Goal: Task Accomplishment & Management: Manage account settings

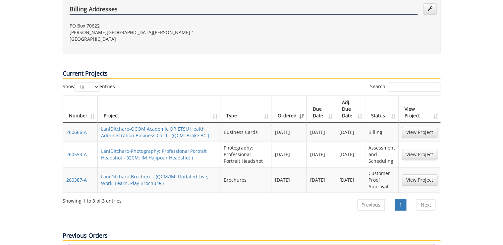
scroll to position [239, 0]
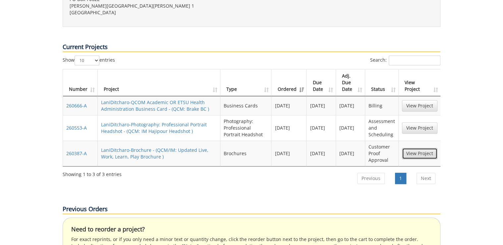
click at [418, 148] on link "View Project" at bounding box center [419, 153] width 35 height 11
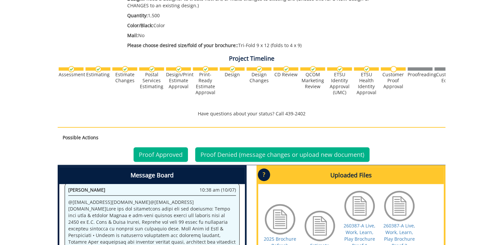
scroll to position [292, 0]
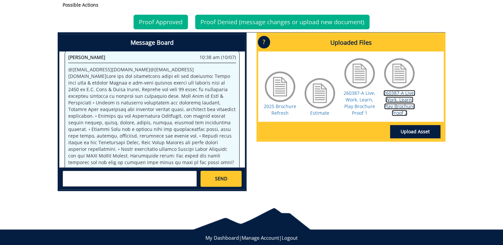
click at [400, 110] on link "260387-A Live, Work, Learn, Play Brochure Proof 2" at bounding box center [400, 103] width 32 height 26
click at [163, 176] on textarea at bounding box center [130, 179] width 134 height 16
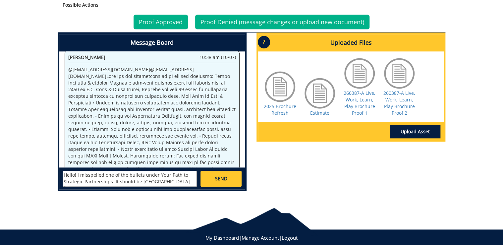
scroll to position [5, 0]
type textarea "Hello! I misspelled one of the bullets under Your Path to Strategic Partnership…"
click at [136, 178] on textarea "Hello! I misspelled one of the bullets under Your Path to Strategic Partnership…" at bounding box center [130, 179] width 134 height 16
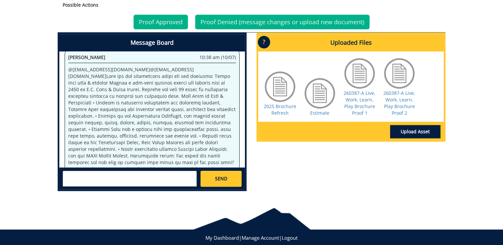
scroll to position [0, 0]
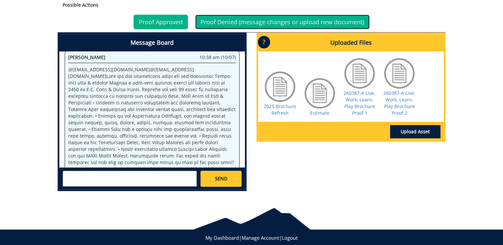
click at [288, 23] on link "Proof Denied (message changes or upload new document)" at bounding box center [282, 22] width 174 height 15
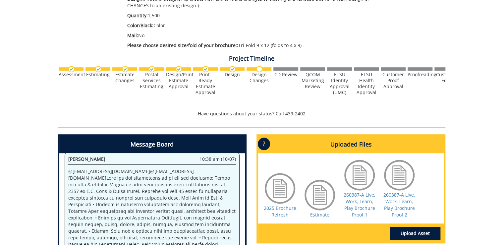
scroll to position [276, 0]
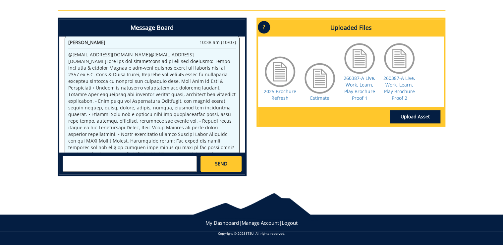
click at [146, 159] on textarea at bounding box center [130, 164] width 134 height 16
paste textarea "Hello! I misspelled one of the bullets under Your Path to Strategic Partnership…"
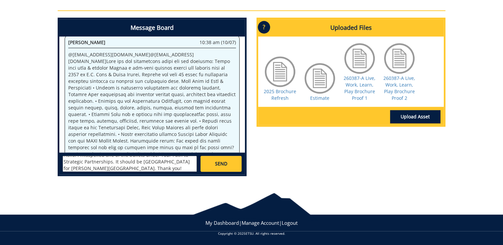
scroll to position [0, 0]
type textarea "Hello! I misspelled one of the bullets under Your Path to Strategic Partnership…"
click at [204, 165] on link "SEND" at bounding box center [221, 164] width 41 height 16
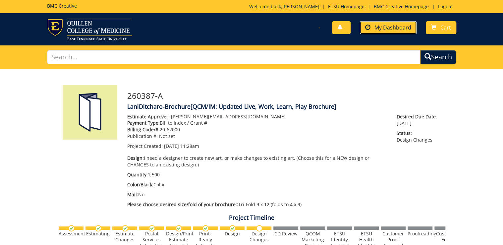
click at [386, 23] on link "My Dashboard" at bounding box center [388, 27] width 57 height 13
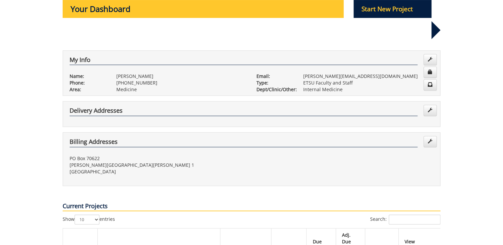
scroll to position [186, 0]
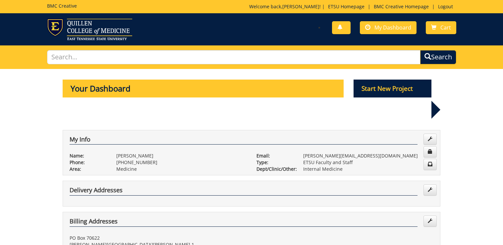
scroll to position [186, 0]
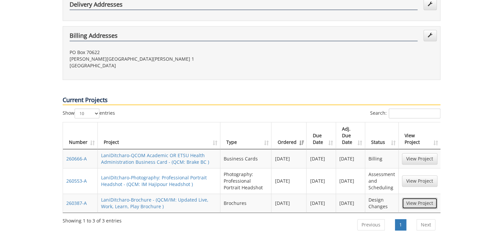
click at [433, 198] on link "View Project" at bounding box center [419, 203] width 35 height 11
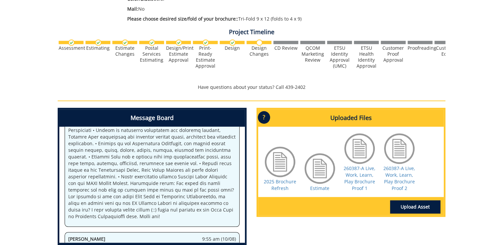
scroll to position [239, 0]
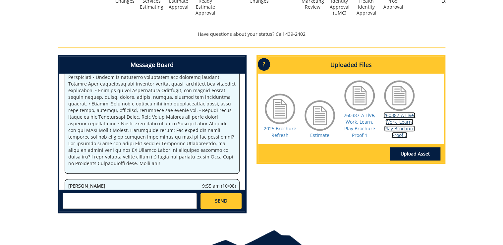
click at [391, 121] on link "260387-A Live, Work, Learn, Play Brochure Proof 2" at bounding box center [400, 125] width 32 height 26
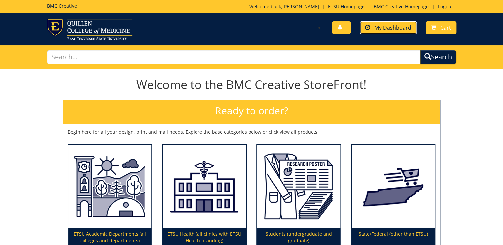
click at [402, 28] on span "My Dashboard" at bounding box center [393, 27] width 37 height 7
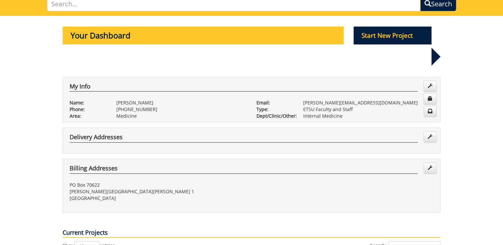
scroll to position [212, 0]
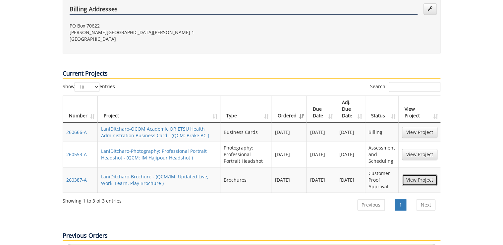
click at [423, 174] on link "View Project" at bounding box center [419, 179] width 35 height 11
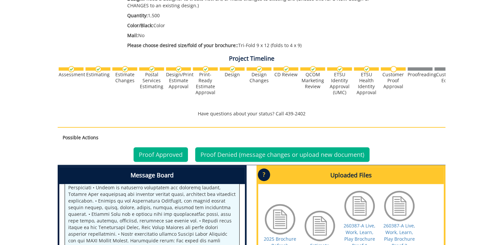
scroll to position [265, 0]
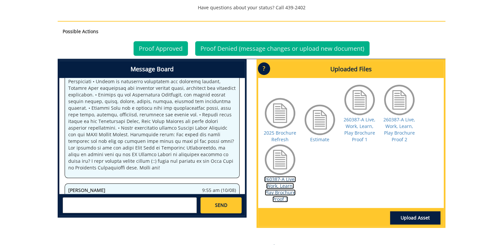
click at [275, 180] on link "260387-A Live, Work, Learn, Play Brochure Proof 3" at bounding box center [280, 189] width 32 height 26
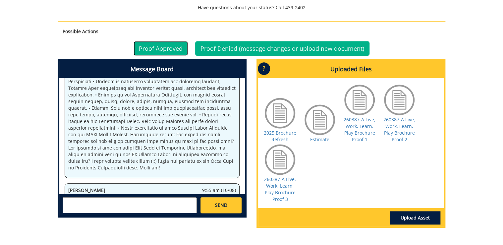
click at [169, 47] on link "Proof Approved" at bounding box center [161, 48] width 54 height 15
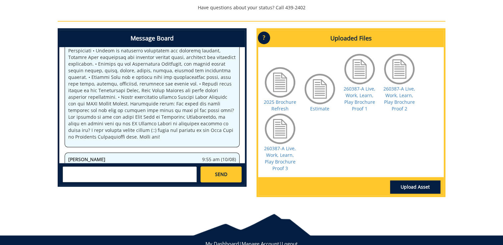
scroll to position [80, 0]
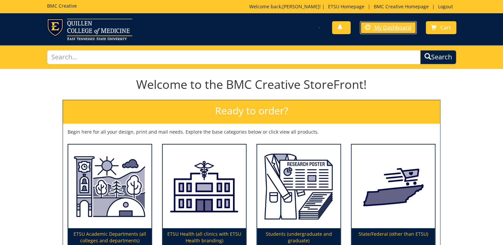
drag, startPoint x: 386, startPoint y: 30, endPoint x: 379, endPoint y: 57, distance: 28.5
click at [386, 30] on span "My Dashboard" at bounding box center [393, 27] width 37 height 7
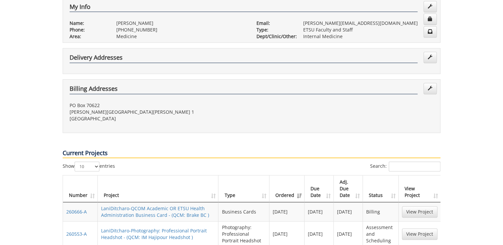
scroll to position [265, 0]
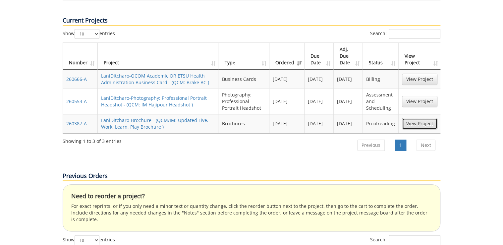
click at [413, 118] on link "View Project" at bounding box center [419, 123] width 35 height 11
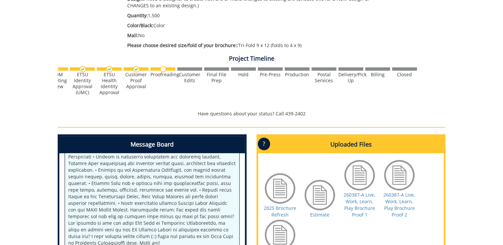
scroll to position [0, 260]
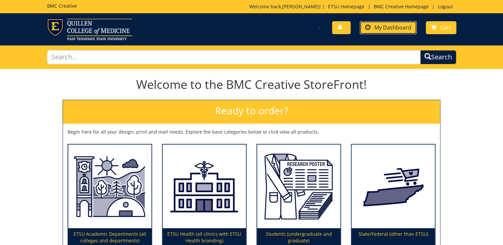
click at [381, 27] on span "My Dashboard" at bounding box center [393, 27] width 37 height 7
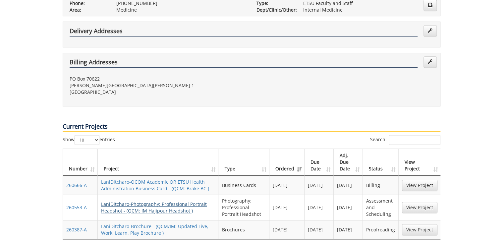
scroll to position [186, 0]
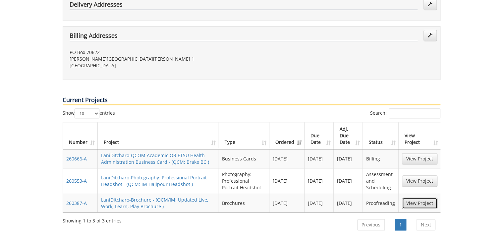
click at [430, 198] on link "View Project" at bounding box center [419, 203] width 35 height 11
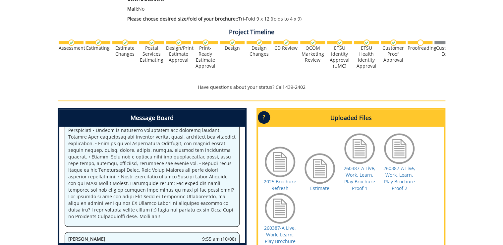
scroll to position [212, 0]
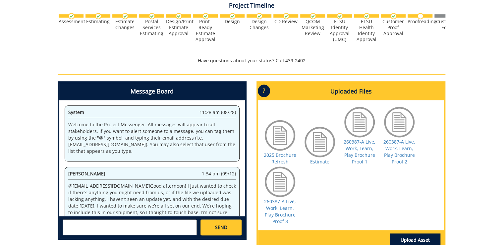
scroll to position [866, 0]
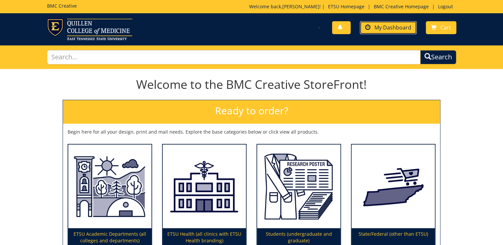
click at [400, 25] on span "My Dashboard" at bounding box center [393, 27] width 37 height 7
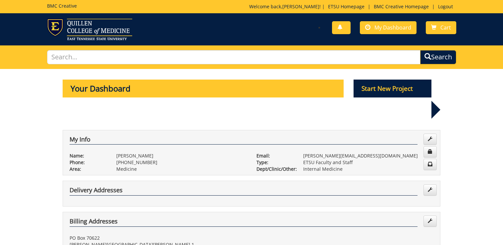
scroll to position [159, 0]
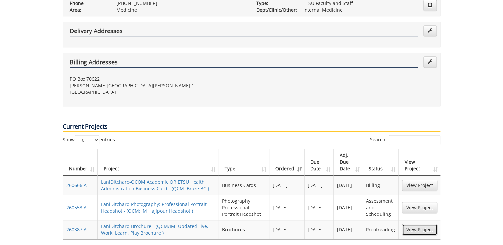
click at [412, 224] on link "View Project" at bounding box center [419, 229] width 35 height 11
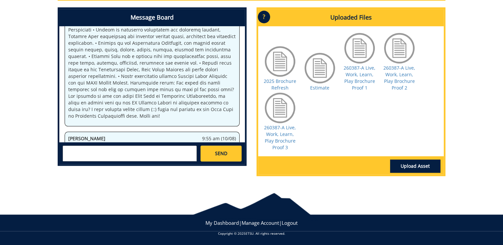
scroll to position [127, 0]
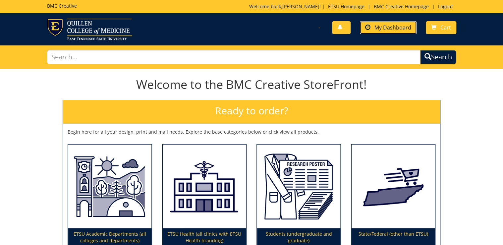
click at [400, 27] on span "My Dashboard" at bounding box center [393, 27] width 37 height 7
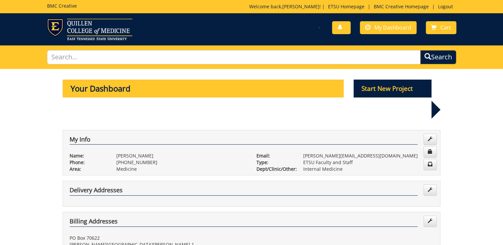
scroll to position [159, 0]
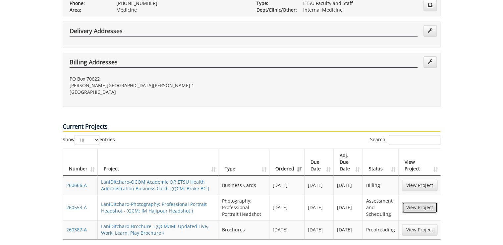
click at [420, 202] on link "View Project" at bounding box center [419, 207] width 35 height 11
click at [423, 224] on link "View Project" at bounding box center [419, 229] width 35 height 11
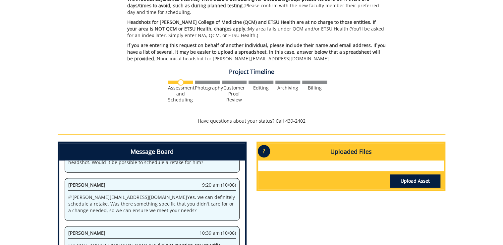
scroll to position [283, 0]
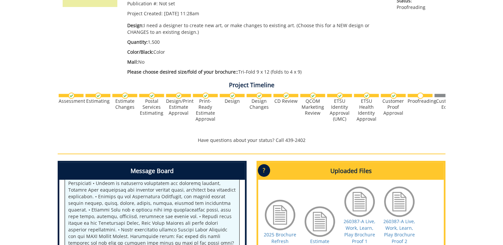
scroll to position [106, 0]
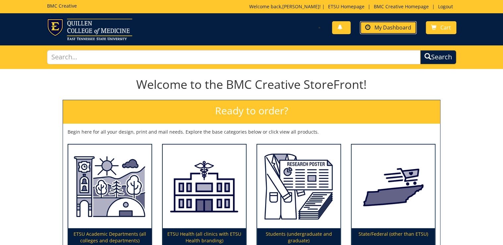
click at [400, 26] on span "My Dashboard" at bounding box center [393, 27] width 37 height 7
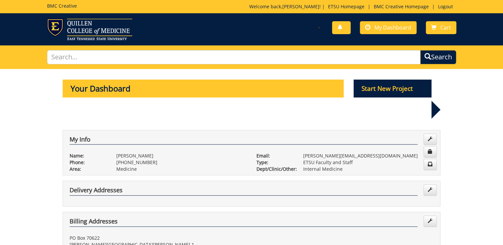
scroll to position [159, 0]
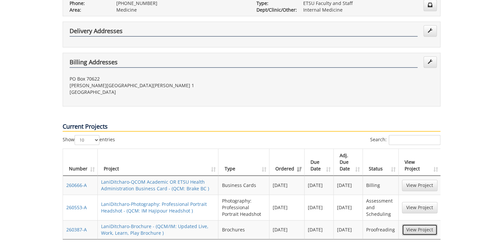
click at [425, 224] on link "View Project" at bounding box center [419, 229] width 35 height 11
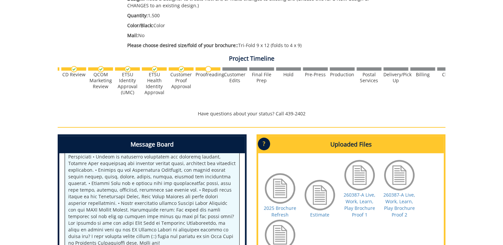
scroll to position [0, 260]
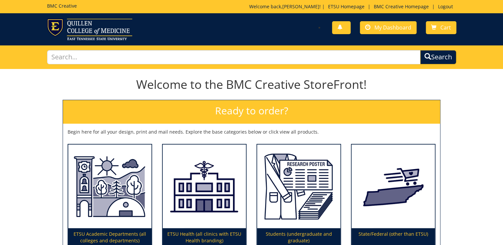
click at [377, 35] on div "You have no new notifications My Dashboard Cart" at bounding box center [357, 28] width 210 height 19
drag, startPoint x: 380, startPoint y: 29, endPoint x: 359, endPoint y: 59, distance: 36.9
click at [380, 29] on span "My Dashboard" at bounding box center [393, 27] width 37 height 7
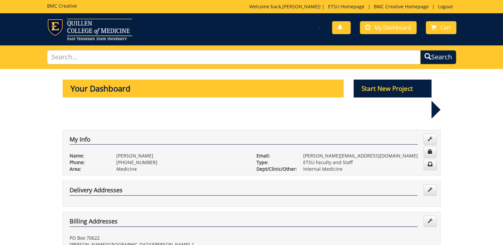
scroll to position [186, 0]
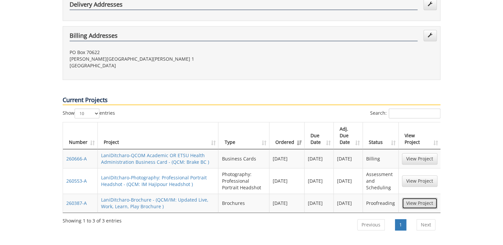
click at [433, 198] on link "View Project" at bounding box center [419, 203] width 35 height 11
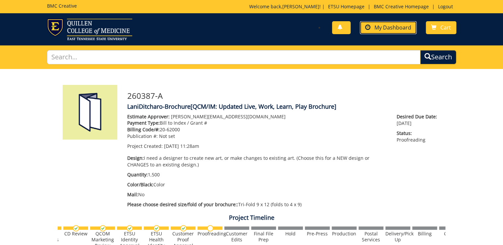
click at [405, 28] on span "My Dashboard" at bounding box center [393, 27] width 37 height 7
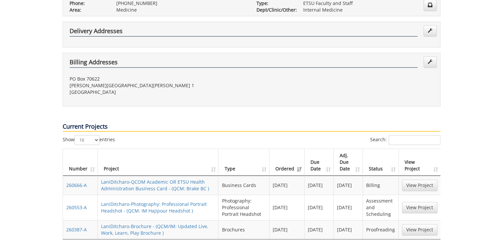
scroll to position [186, 0]
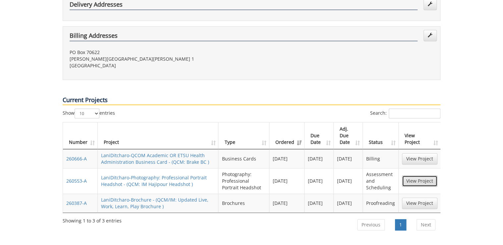
click at [419, 175] on link "View Project" at bounding box center [419, 180] width 35 height 11
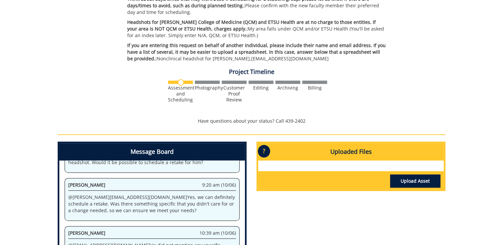
scroll to position [283, 0]
